Goal: Information Seeking & Learning: Compare options

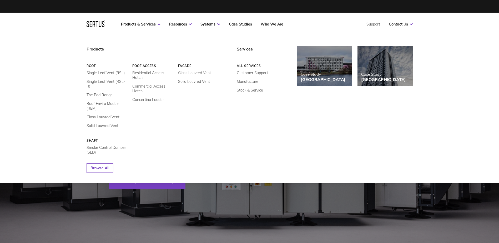
click at [200, 72] on link "Glass Louvred Vent" at bounding box center [194, 72] width 33 height 5
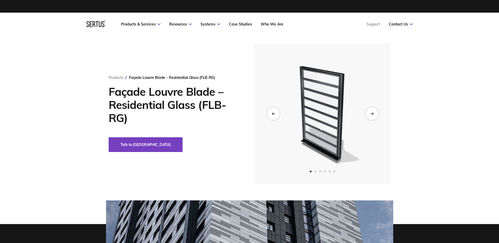
click at [374, 116] on div "Next slide" at bounding box center [371, 113] width 13 height 13
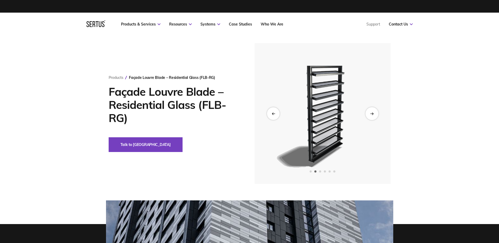
click at [374, 116] on div "Next slide" at bounding box center [371, 113] width 13 height 13
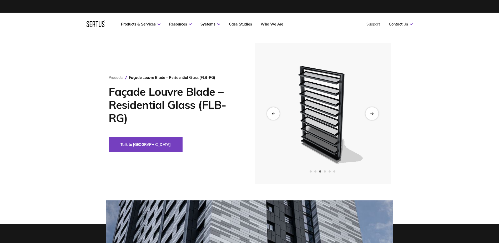
click at [374, 116] on div "Next slide" at bounding box center [371, 113] width 13 height 13
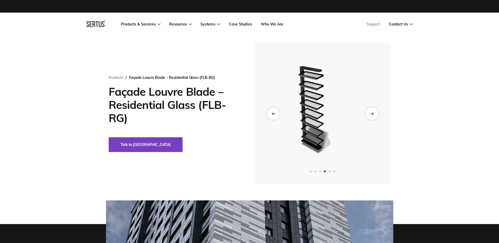
click at [371, 110] on div "Next slide" at bounding box center [371, 113] width 13 height 13
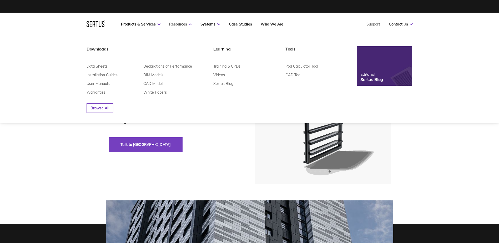
click at [184, 22] on link "Resources" at bounding box center [180, 24] width 23 height 5
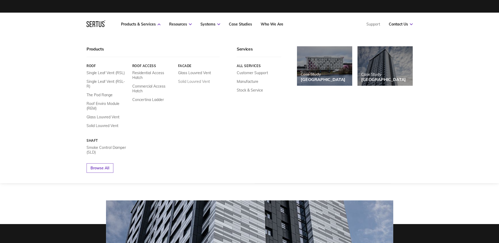
click at [183, 80] on link "Solid Louvred Vent" at bounding box center [194, 81] width 32 height 5
